Goal: Obtain resource: Download file/media

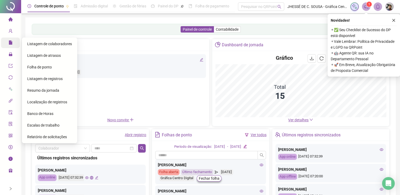
click at [17, 38] on span "Relatórios" at bounding box center [20, 43] width 24 height 11
click at [41, 70] on div "Folha de ponto" at bounding box center [49, 67] width 45 height 11
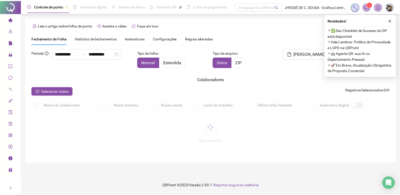
scroll to position [8, 0]
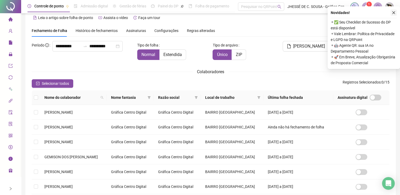
click at [392, 12] on icon "close" at bounding box center [394, 13] width 4 height 4
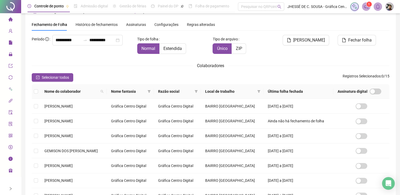
scroll to position [114, 0]
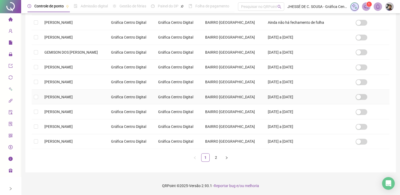
click at [192, 101] on td "Gráfica Centro Digital" at bounding box center [177, 97] width 47 height 15
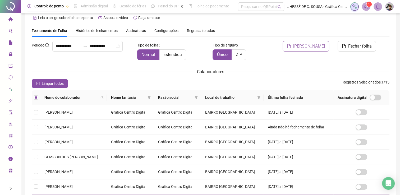
click at [322, 46] on span "[PERSON_NAME]" at bounding box center [310, 46] width 32 height 6
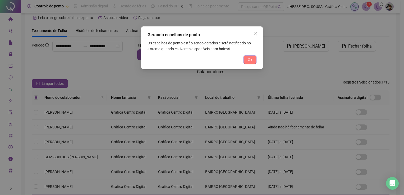
click at [253, 60] on button "Ok" at bounding box center [250, 60] width 13 height 8
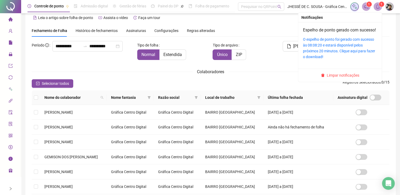
click at [380, 5] on sup "1" at bounding box center [381, 4] width 5 height 5
click at [354, 52] on link "O espelho de ponto foi gerado com sucesso às 08:08:20 e estará disponível pelos…" at bounding box center [339, 48] width 72 height 22
